Goal: Information Seeking & Learning: Learn about a topic

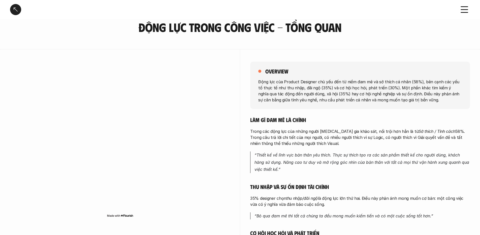
scroll to position [20, 0]
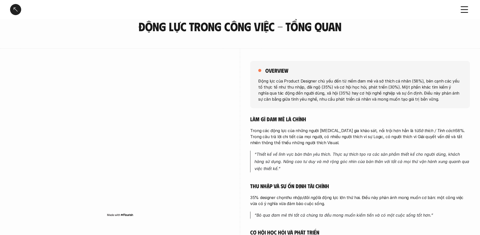
click at [337, 159] on em "“Thiết kế về lĩnh vực bản thân yêu thích. Thực sự thích tạo ra các sản phẩm thi…" at bounding box center [362, 162] width 216 height 20
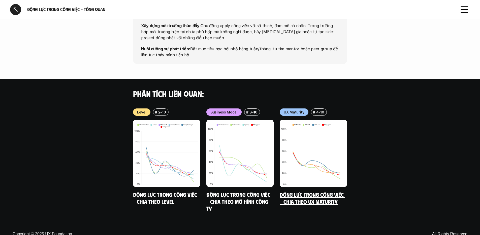
scroll to position [444, 0]
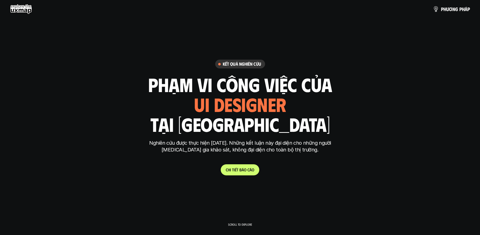
scroll to position [1741, 0]
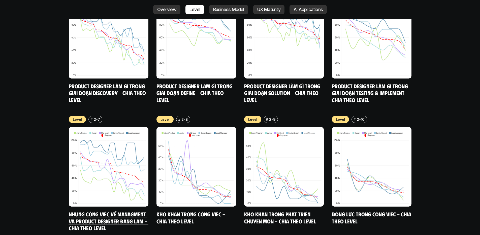
scroll to position [1932, 0]
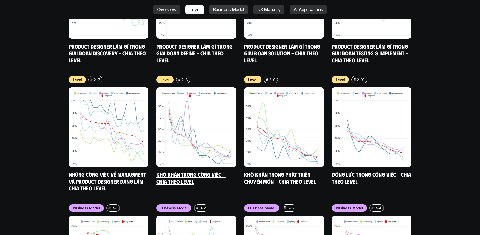
scroll to position [1962, 0]
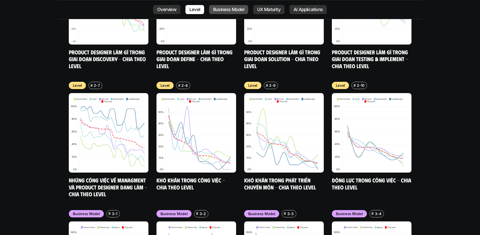
click at [223, 12] on link "Business Model" at bounding box center [228, 9] width 39 height 9
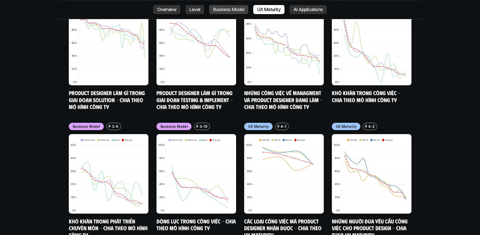
scroll to position [2307, 0]
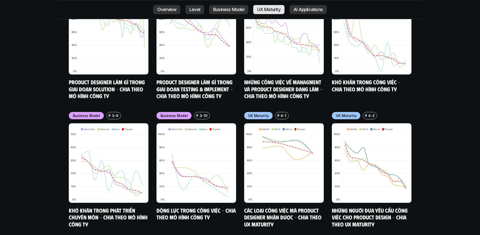
click at [280, 12] on link "UX Maturity" at bounding box center [268, 9] width 31 height 9
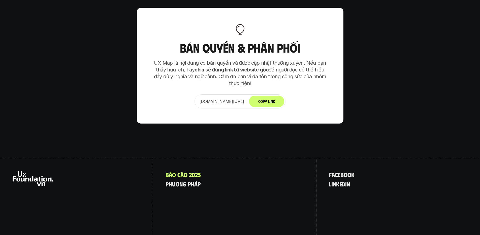
scroll to position [3224, 0]
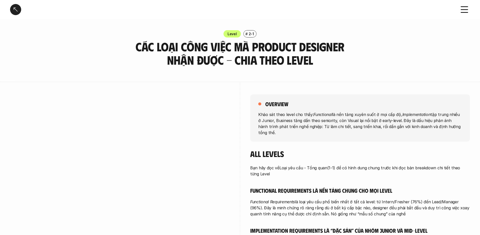
click at [310, 102] on div "overview" at bounding box center [359, 103] width 203 height 7
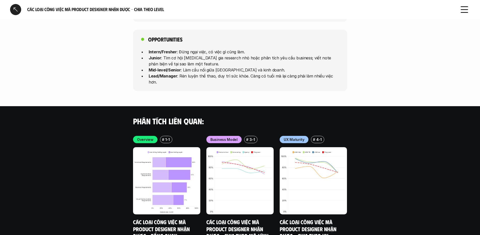
scroll to position [1370, 0]
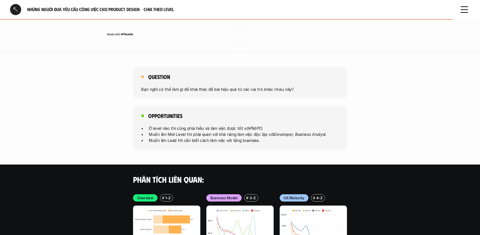
scroll to position [1138, 0]
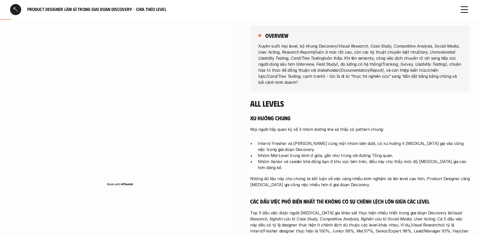
scroll to position [71, 0]
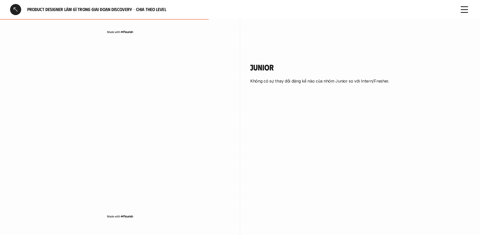
scroll to position [645, 0]
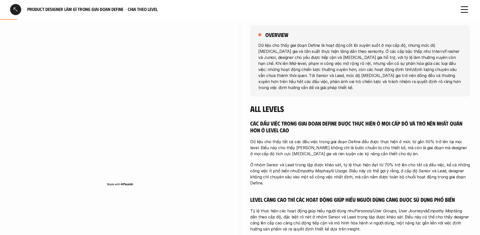
scroll to position [81, 0]
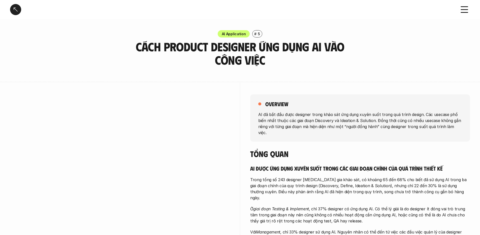
click at [343, 47] on h3 "Cách Product Designer ứng dụng AI vào công việc" at bounding box center [240, 53] width 214 height 27
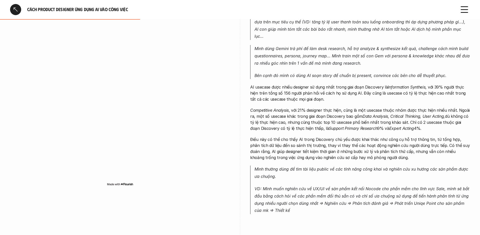
scroll to position [312, 0]
